Goal: Transaction & Acquisition: Obtain resource

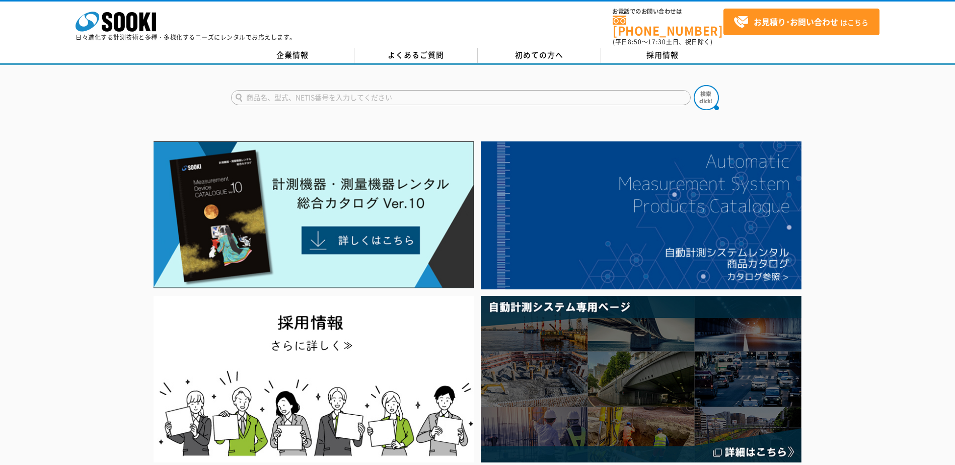
click at [391, 91] on input "text" at bounding box center [461, 97] width 460 height 15
click at [279, 97] on input "天底" at bounding box center [461, 97] width 460 height 15
type input "天底"
click at [699, 96] on img at bounding box center [706, 97] width 25 height 25
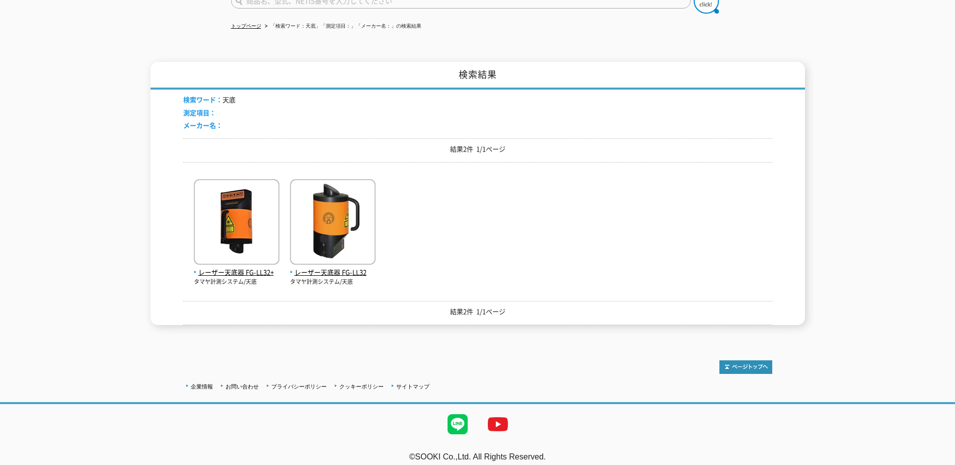
scroll to position [99, 0]
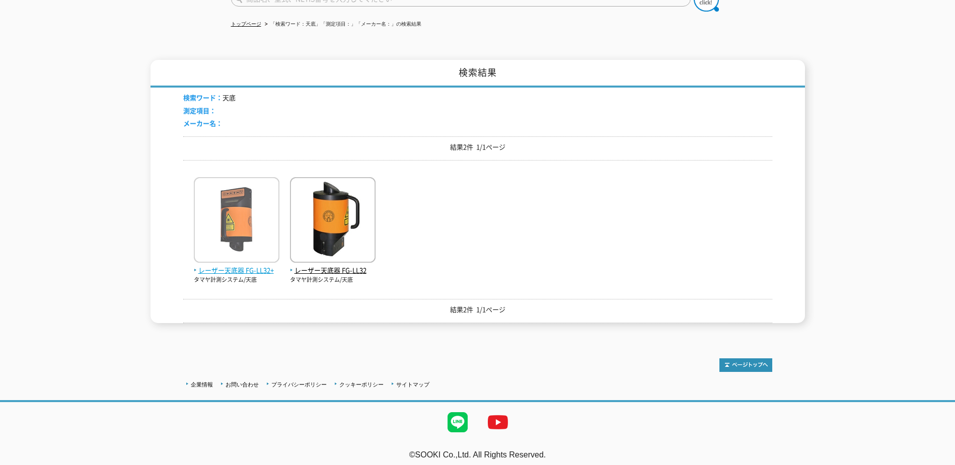
click at [209, 203] on img at bounding box center [237, 221] width 86 height 88
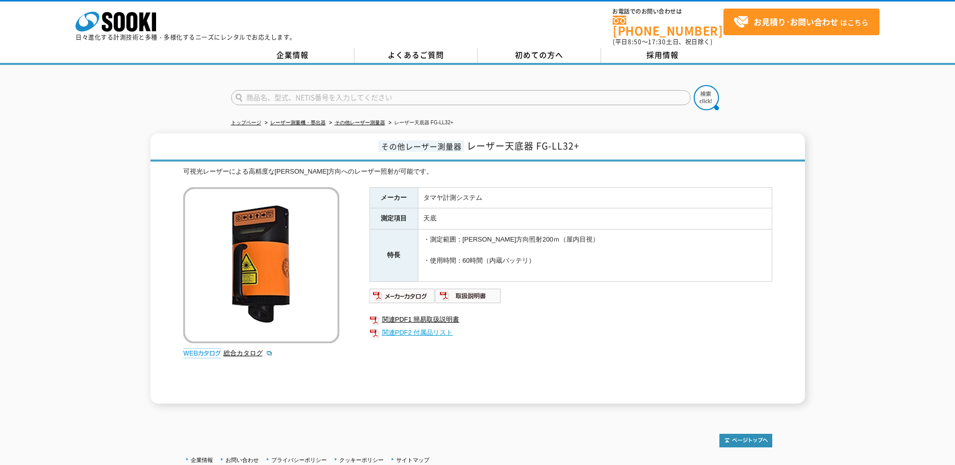
click at [430, 327] on link "関連PDF2 付属品リスト" at bounding box center [571, 332] width 403 height 13
click at [408, 290] on img at bounding box center [403, 296] width 66 height 16
